Goal: Information Seeking & Learning: Find specific fact

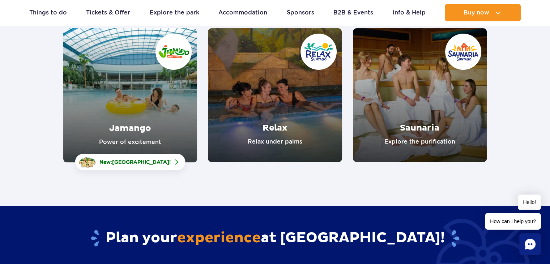
scroll to position [145, 0]
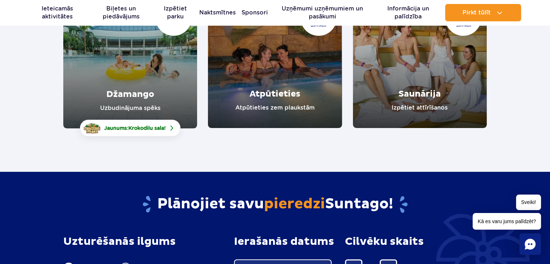
click at [540, 77] on section "Dažādas zonas dažādām vajadzībām Džamango Uzbudinājuma spēks Jaunums: Krokodilu…" at bounding box center [275, 32] width 550 height 192
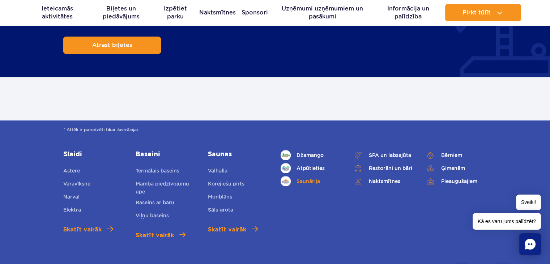
scroll to position [398, 0]
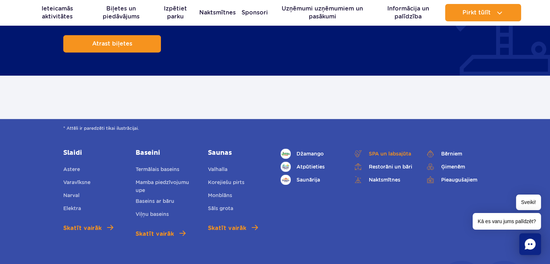
click at [386, 151] on font "SPA un labsajūta" at bounding box center [390, 154] width 42 height 6
click at [465, 177] on font "Pieaugušajiem" at bounding box center [459, 180] width 36 height 6
click at [312, 151] on font "Džamango" at bounding box center [309, 154] width 27 height 6
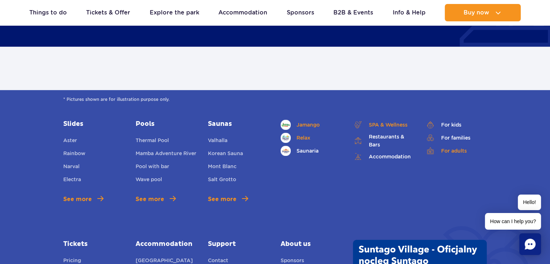
click at [307, 133] on link "Relax" at bounding box center [311, 138] width 61 height 10
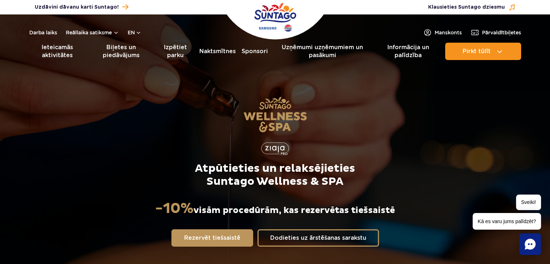
click at [413, 133] on div "Atpūtieties un relaksējieties Suntago Wellness & SPA -10% visām procedūrām, kas…" at bounding box center [275, 171] width 465 height 198
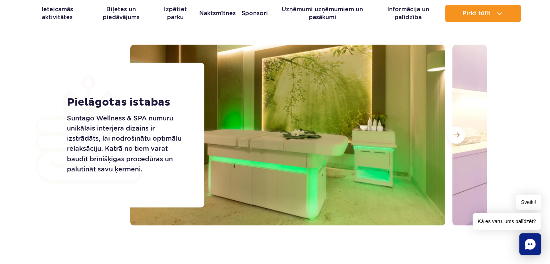
scroll to position [1209, 0]
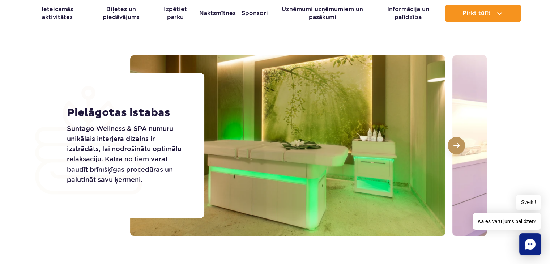
click at [457, 144] on span at bounding box center [456, 145] width 6 height 7
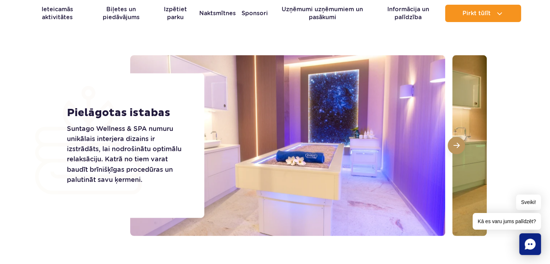
click at [457, 144] on span at bounding box center [456, 145] width 6 height 7
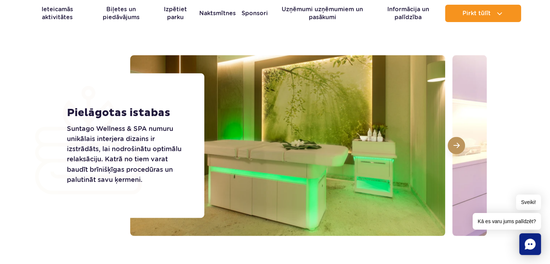
click at [457, 144] on span at bounding box center [456, 145] width 6 height 7
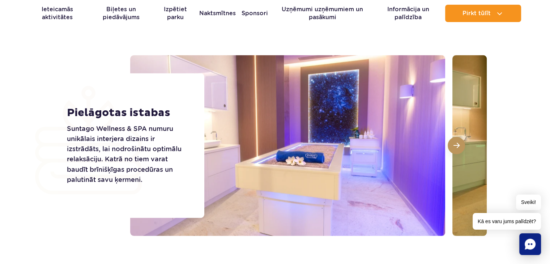
click at [457, 144] on span at bounding box center [456, 145] width 6 height 7
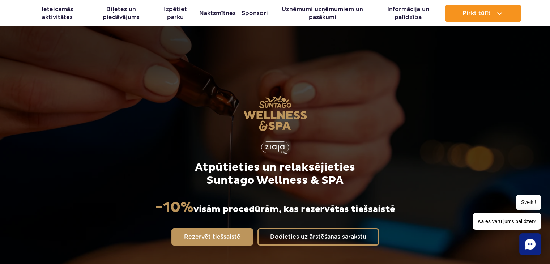
scroll to position [0, 0]
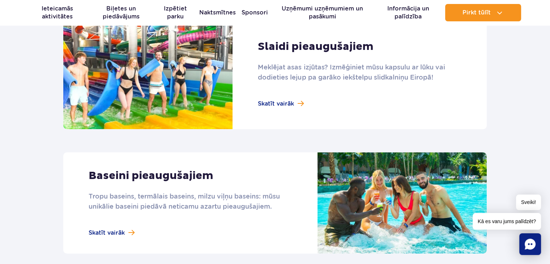
scroll to position [362, 0]
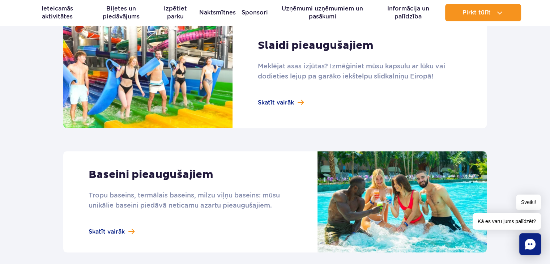
click at [492, 118] on section "Izpētiet pieaugušajiem paredzētas atrakcijas Slaidi pieaugušajiem Meklējat asas…" at bounding box center [275, 221] width 550 height 560
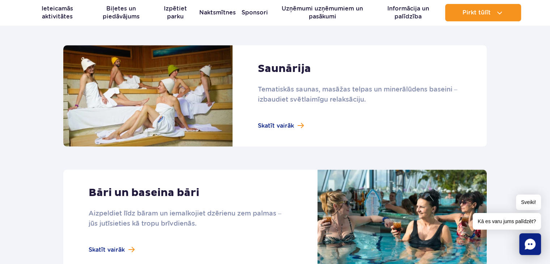
scroll to position [578, 0]
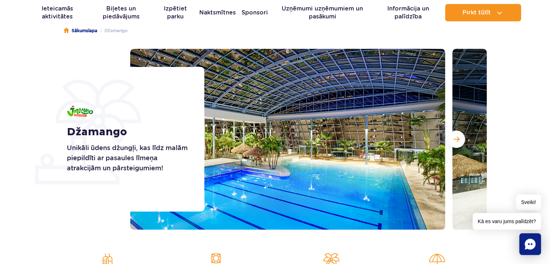
scroll to position [108, 0]
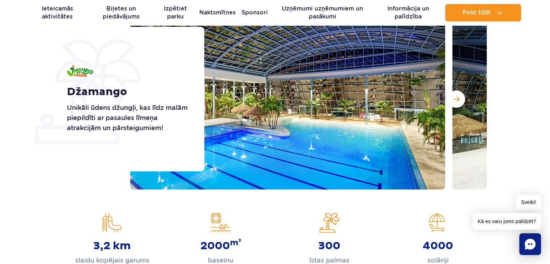
click at [513, 135] on section "Džamango Unikāli ūdens džungļi, kas līdz malām piepildīti ar pasaules līmeņa at…" at bounding box center [275, 99] width 550 height 181
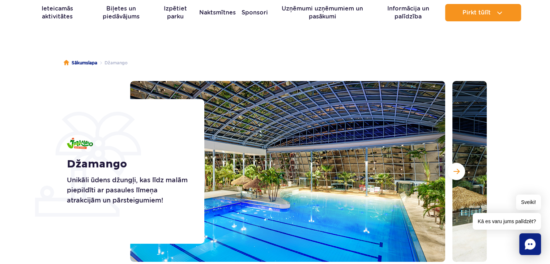
scroll to position [72, 0]
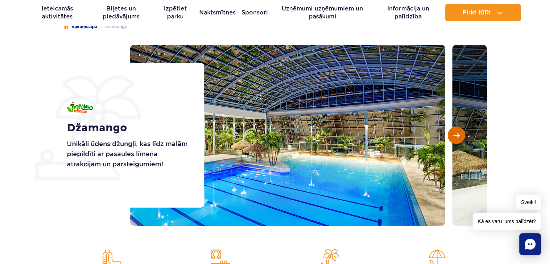
click at [462, 141] on button "Nākamais slaids" at bounding box center [456, 135] width 17 height 17
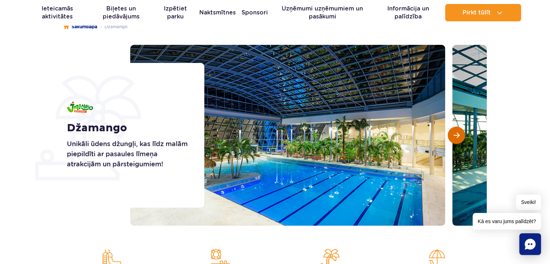
click at [462, 141] on button "Nākamais slaids" at bounding box center [456, 135] width 17 height 17
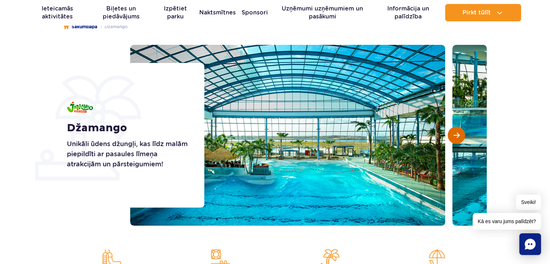
click at [462, 141] on button "Nākamais slaids" at bounding box center [456, 135] width 17 height 17
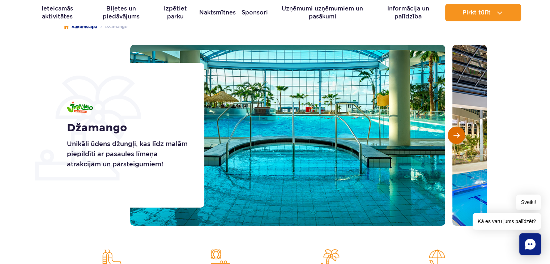
click at [462, 141] on button "Nākamais slaids" at bounding box center [456, 135] width 17 height 17
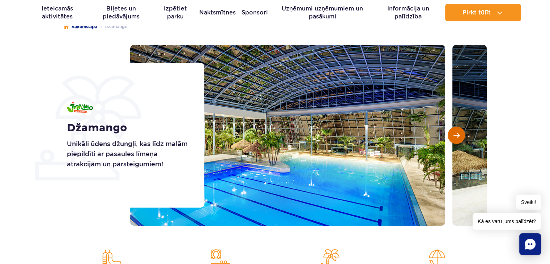
click at [462, 141] on button "Nākamais slaids" at bounding box center [456, 135] width 17 height 17
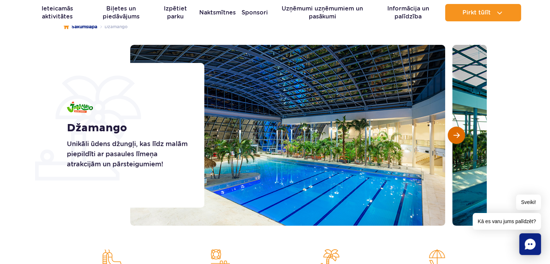
click at [458, 137] on span "Nākamais slaids" at bounding box center [456, 135] width 6 height 7
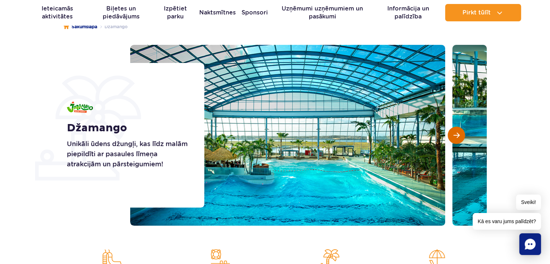
click at [458, 137] on span "Nākamais slaids" at bounding box center [456, 135] width 6 height 7
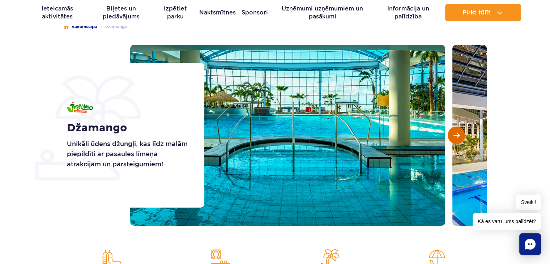
click at [458, 137] on span "Nākamais slaids" at bounding box center [456, 135] width 6 height 7
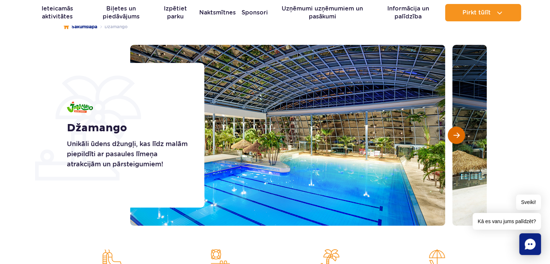
click at [458, 137] on span "Nākamais slaids" at bounding box center [456, 135] width 6 height 7
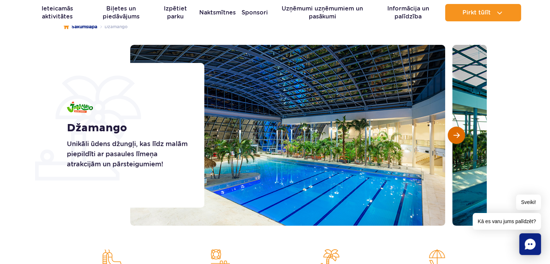
click at [458, 137] on span "Nākamais slaids" at bounding box center [456, 135] width 6 height 7
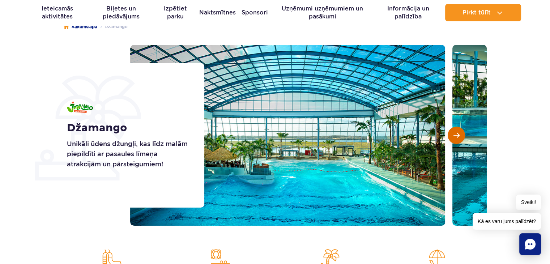
click at [458, 137] on span "Nākamais slaids" at bounding box center [456, 135] width 6 height 7
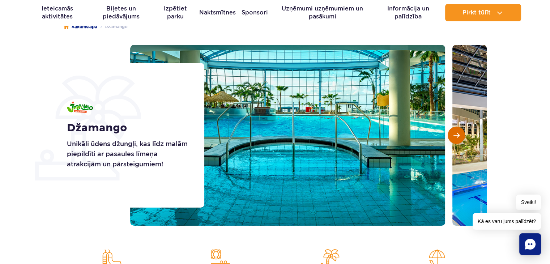
click at [458, 137] on span "Nākamais slaids" at bounding box center [456, 135] width 6 height 7
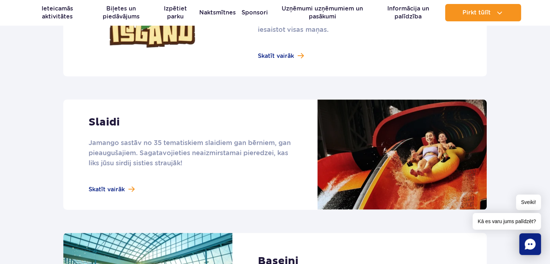
scroll to position [578, 0]
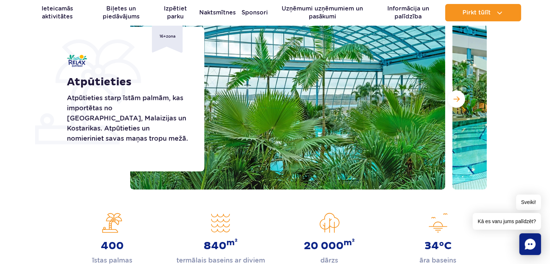
click at [499, 105] on section "Atpūtieties Atpūtieties starp īstām palmām, kas importētas no Floridas, Malaizi…" at bounding box center [275, 99] width 550 height 181
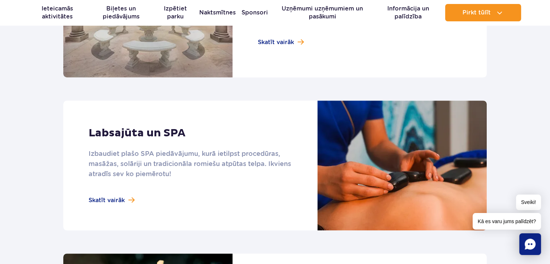
scroll to position [615, 0]
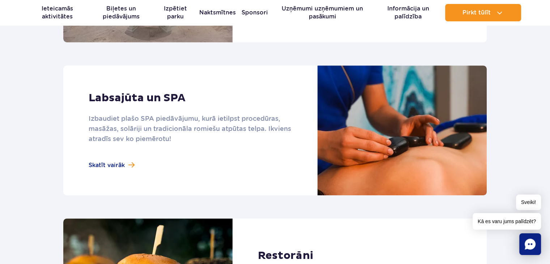
click at [114, 165] on link at bounding box center [274, 130] width 423 height 130
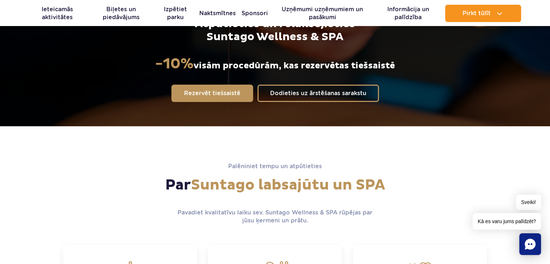
click at [451, 163] on div "Palēniniet tempu un atpūtieties Par Suntago labsajūtu un SPA Pavadiet kvalitatī…" at bounding box center [274, 193] width 423 height 62
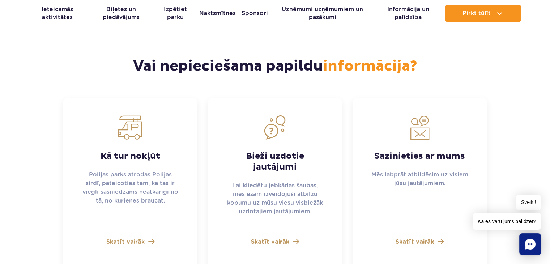
scroll to position [1952, 0]
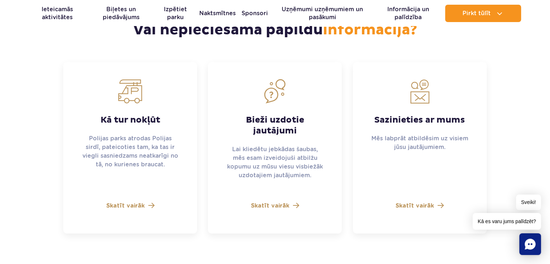
click at [133, 208] on font "Skatīt vairāk" at bounding box center [125, 206] width 38 height 6
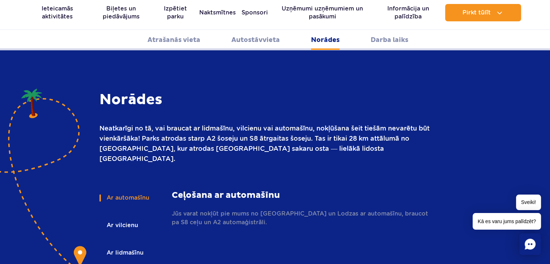
scroll to position [962, 0]
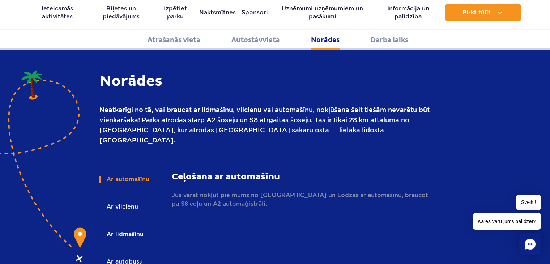
click at [453, 171] on div "Ar automašīnu Ar vilcienu Ar lidmašīnu Ar autobusu Ar iTaxi By car Ceļošana ar …" at bounding box center [275, 239] width 434 height 137
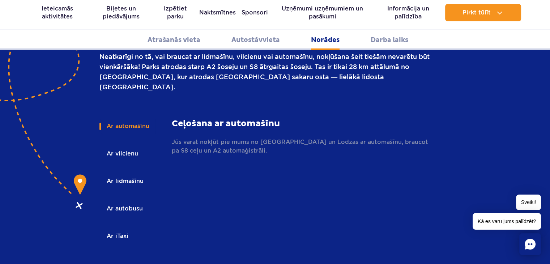
scroll to position [1034, 0]
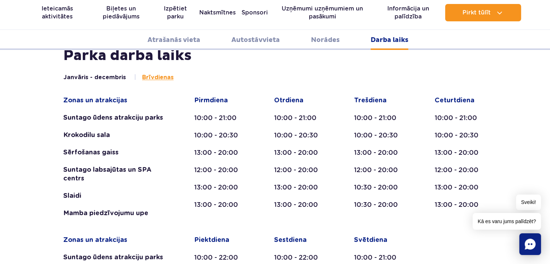
scroll to position [1288, 0]
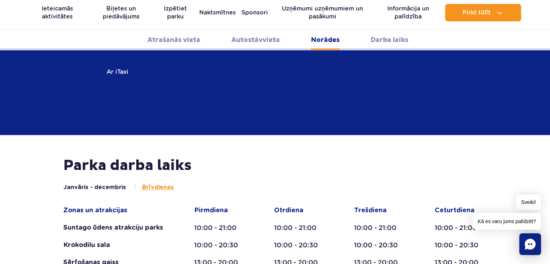
scroll to position [1179, 0]
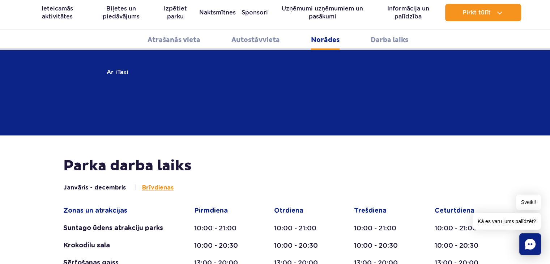
click at [160, 40] on font "Atrašanās vieta" at bounding box center [174, 40] width 53 height 8
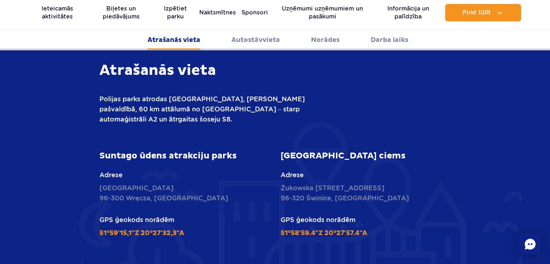
scroll to position [247, 0]
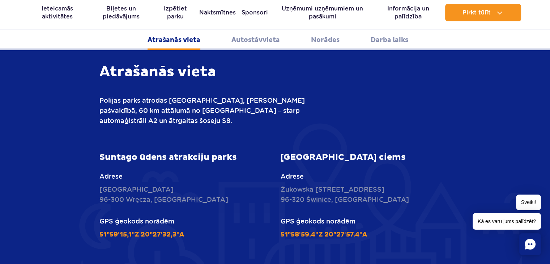
click at [433, 139] on div "Atrašanās vieta Polijas parks atrodas [GEOGRAPHIC_DATA], [GEOGRAPHIC_DATA] pašv…" at bounding box center [275, 247] width 434 height 368
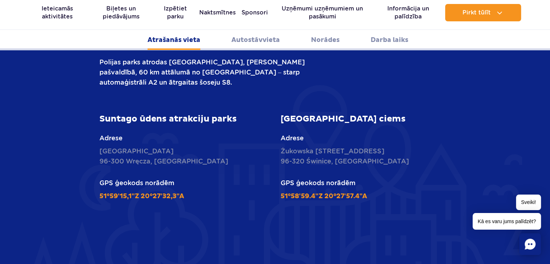
scroll to position [283, 0]
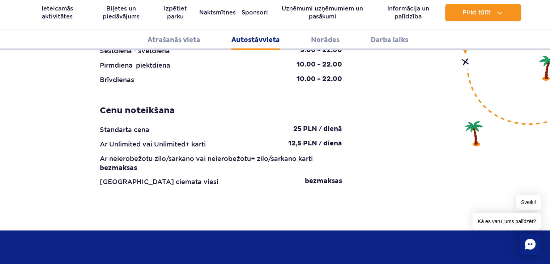
scroll to position [753, 0]
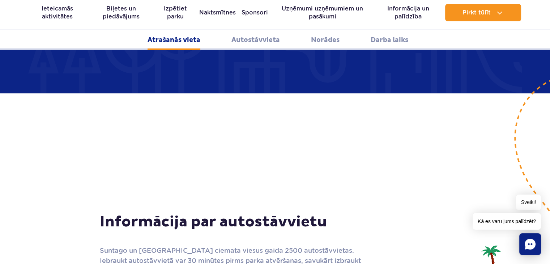
scroll to position [536, 0]
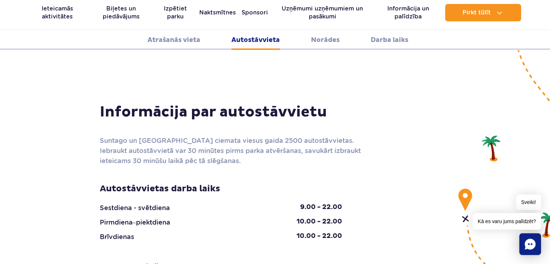
scroll to position [608, 0]
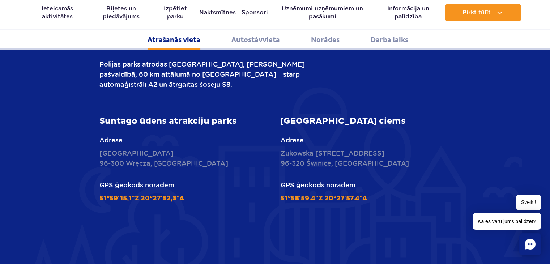
scroll to position [138, 0]
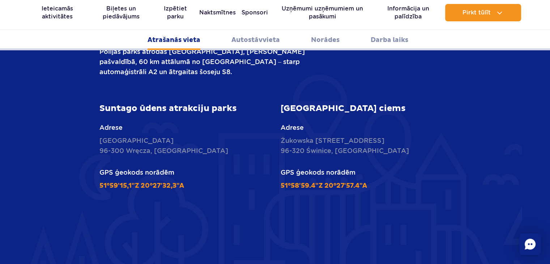
scroll to position [289, 0]
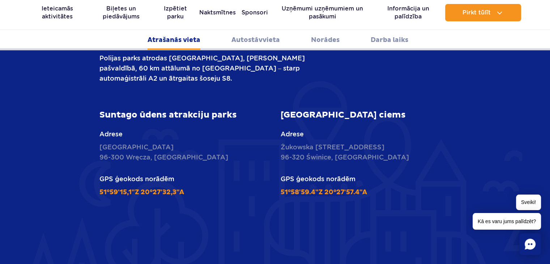
click at [158, 140] on div "Adrese Nowy Świat [STREET_ADDRESS]" at bounding box center [184, 145] width 170 height 33
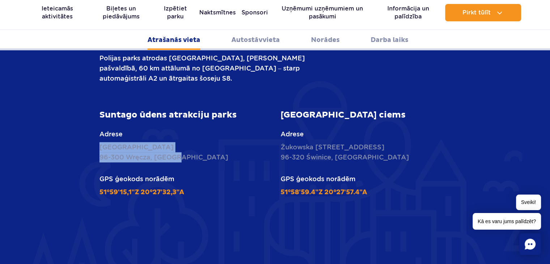
drag, startPoint x: 98, startPoint y: 149, endPoint x: 174, endPoint y: 157, distance: 75.6
click at [174, 157] on div "Suntago ūdens atrakciju parks Adrese Nowy Świat [STREET_ADDRESS] GPS ģeokods no…" at bounding box center [184, 153] width 181 height 87
copy p "Nowy Świat [STREET_ADDRESS]"
